Goal: Task Accomplishment & Management: Manage account settings

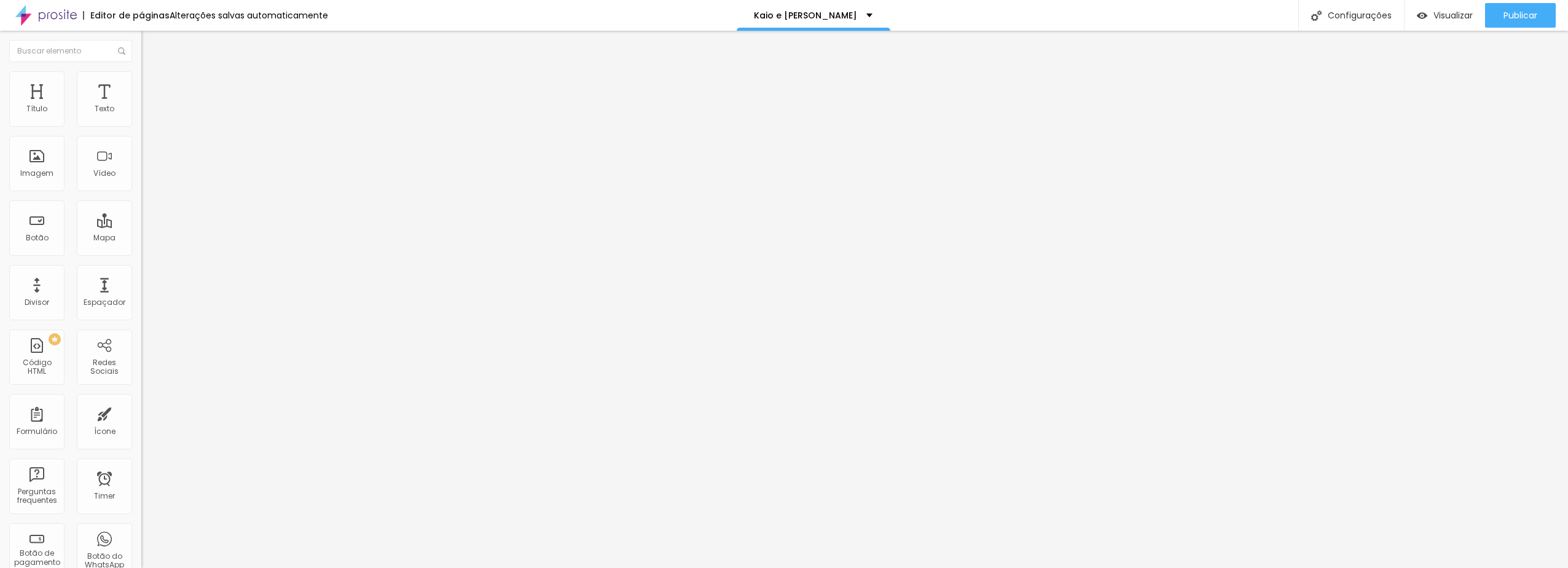
click at [141, 106] on span "Trocar imagem" at bounding box center [174, 100] width 67 height 11
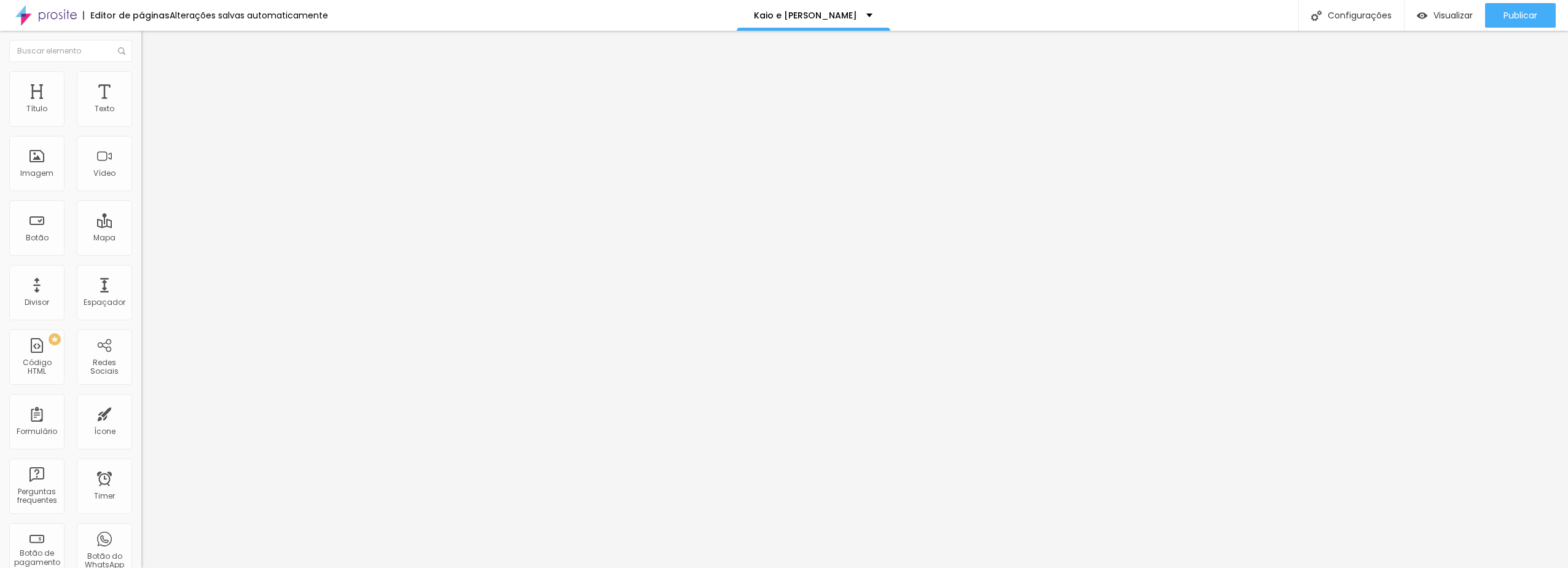
click at [141, 106] on span "Trocar imagem" at bounding box center [174, 100] width 67 height 11
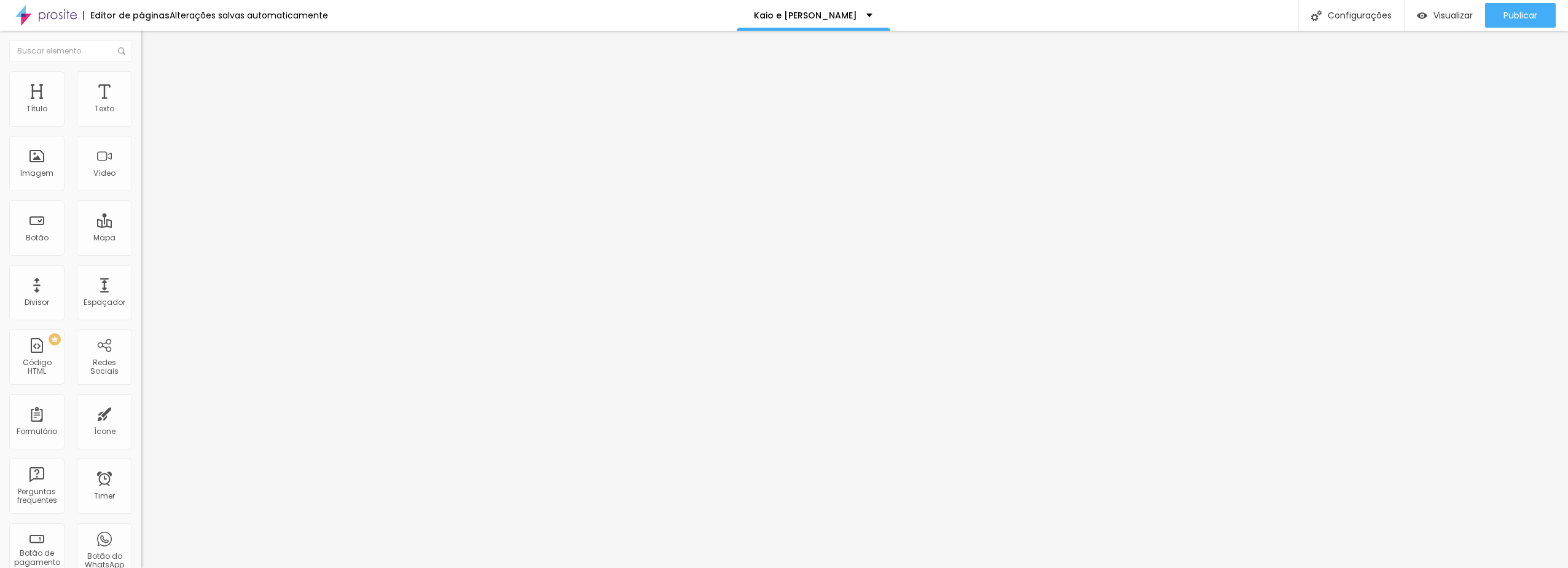
click at [141, 106] on span "Trocar imagem" at bounding box center [174, 100] width 67 height 11
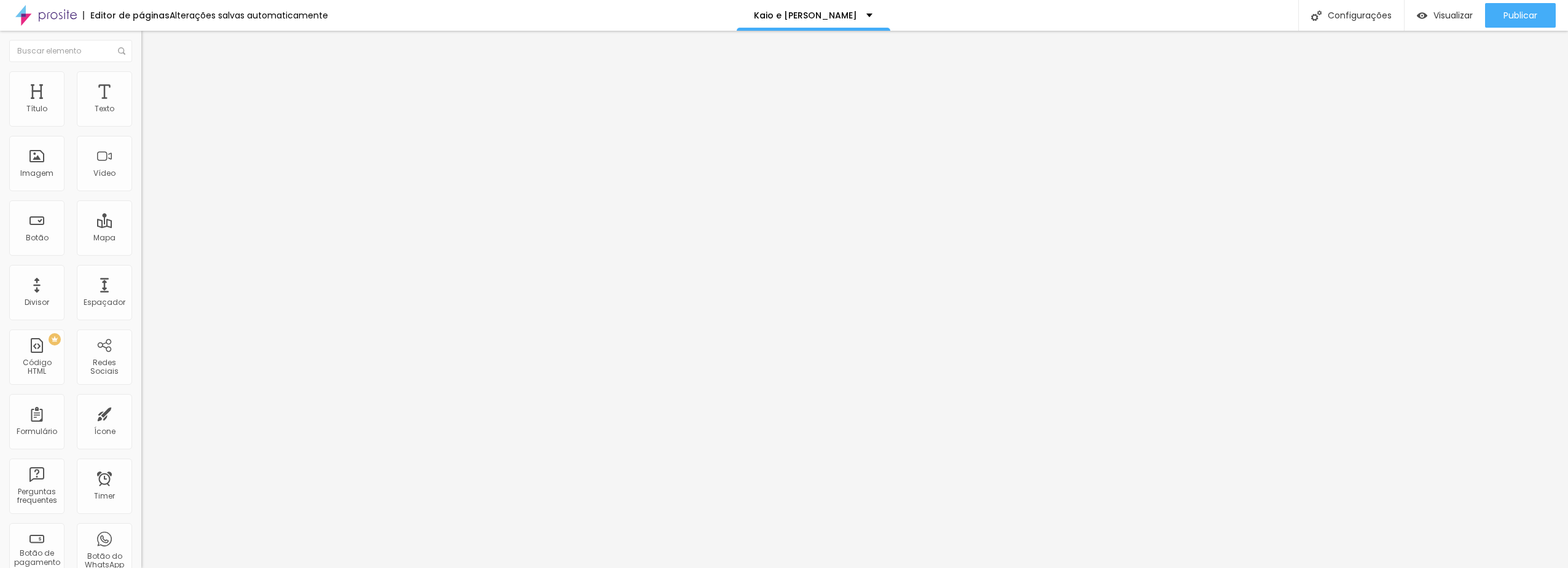
click at [141, 106] on span "Trocar imagem" at bounding box center [174, 100] width 67 height 11
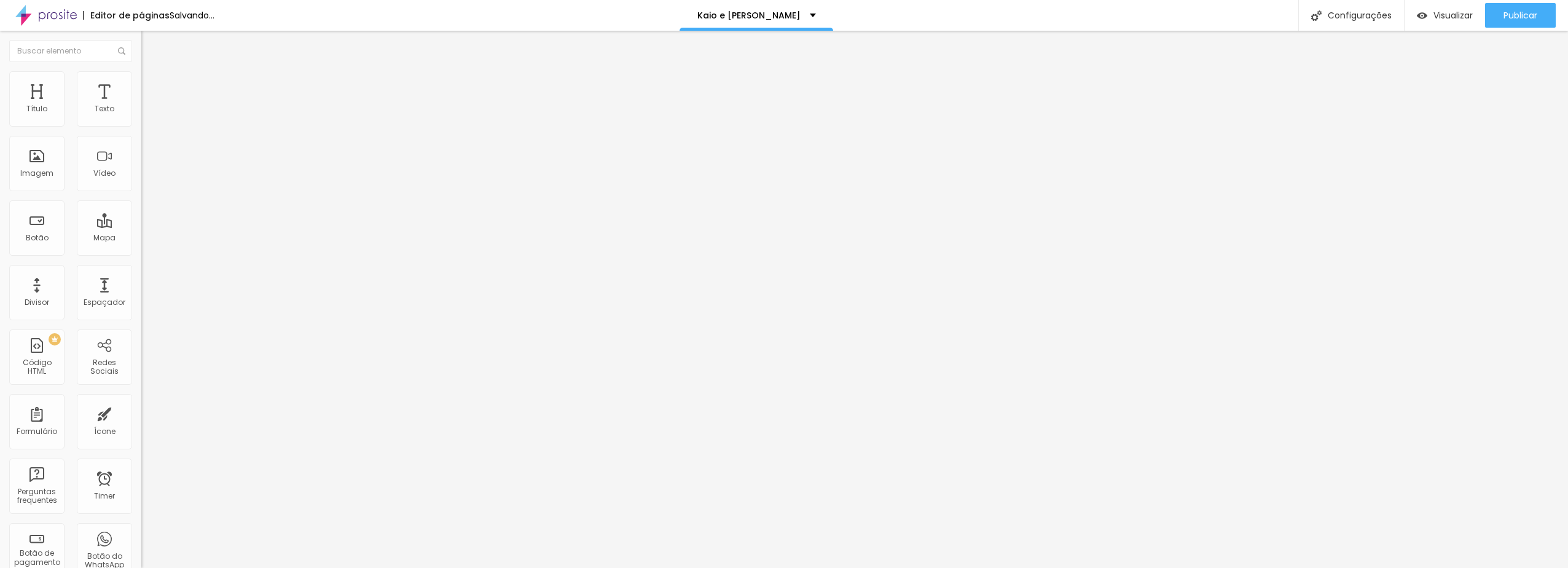
click at [141, 106] on span "Trocar imagem" at bounding box center [174, 100] width 67 height 11
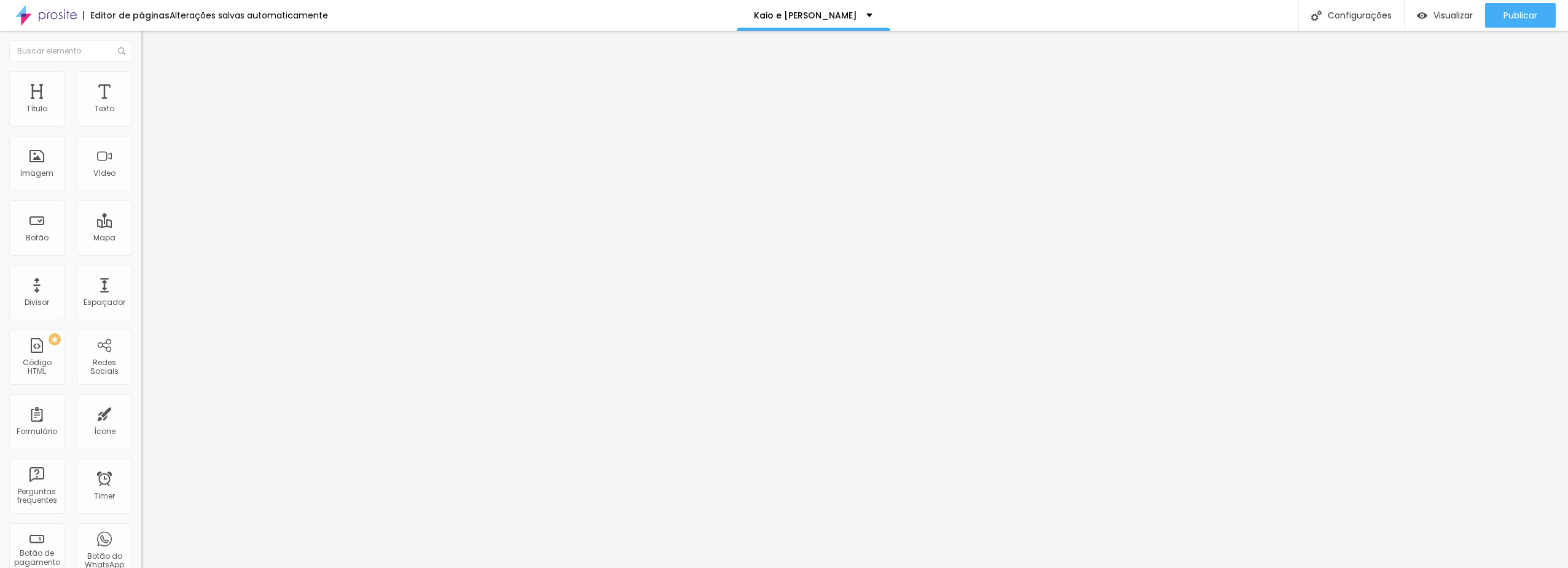
click at [141, 246] on input "text" at bounding box center [215, 247] width 148 height 13
click at [141, 253] on input "text" at bounding box center [215, 247] width 148 height 13
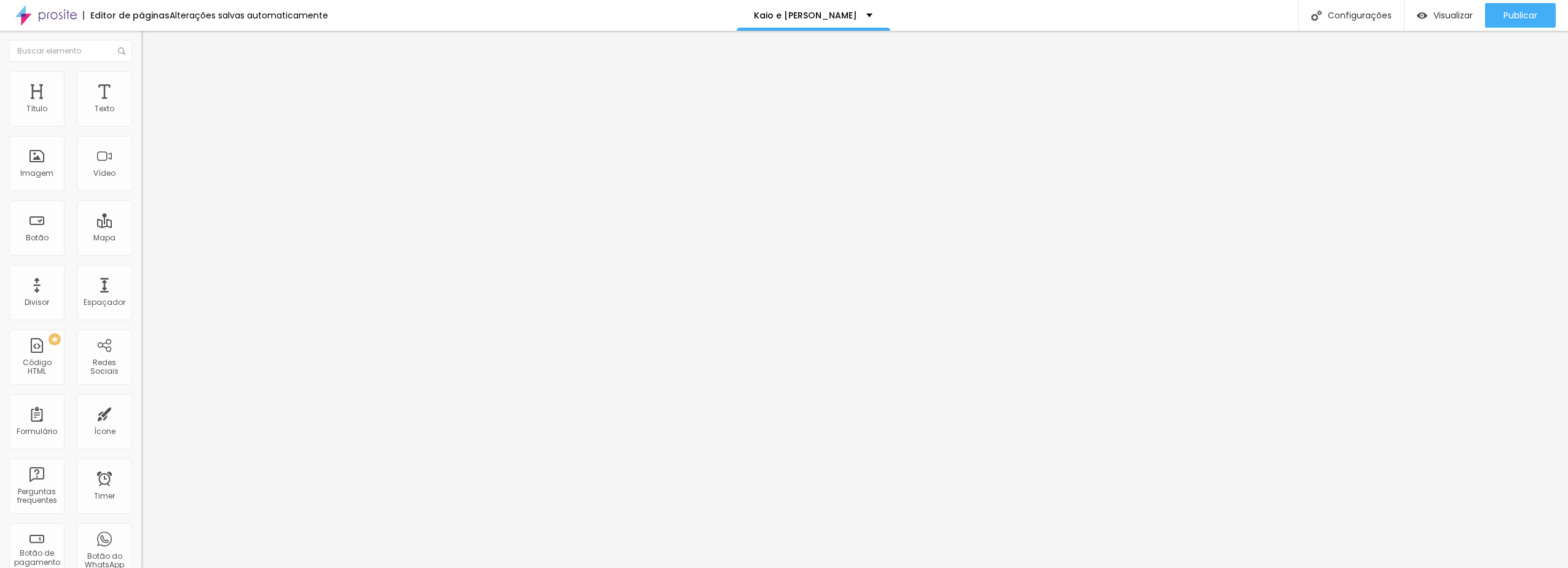
paste input "[URL][DOMAIN_NAME]"
type input "[URL][DOMAIN_NAME]"
click at [1368, 13] on div "Configurações" at bounding box center [1350, 16] width 106 height 31
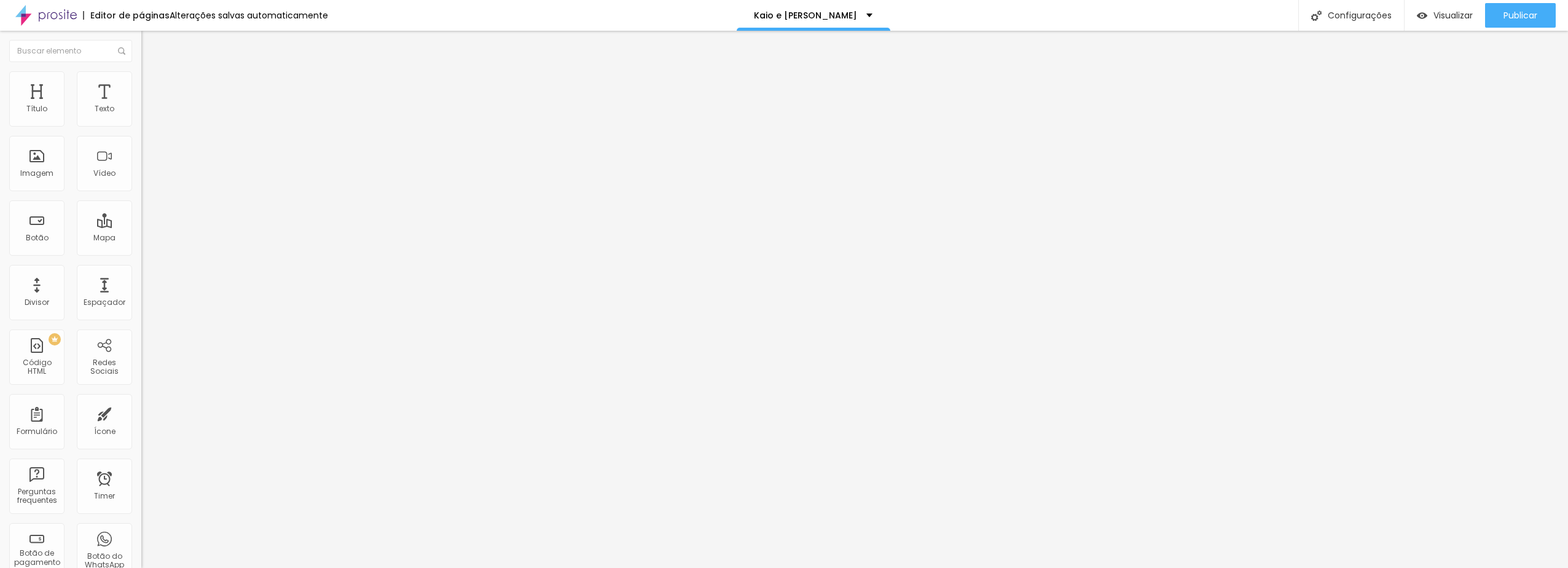
click at [1523, 16] on span "Publicar" at bounding box center [1519, 16] width 34 height 10
